Goal: Go to known website: Go to known website

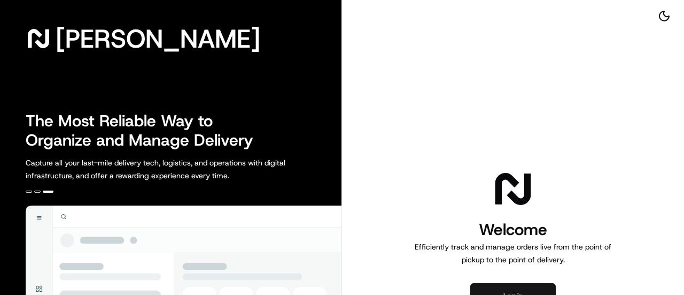
click at [513, 287] on button "Log in" at bounding box center [514, 296] width 86 height 26
